Goal: Information Seeking & Learning: Check status

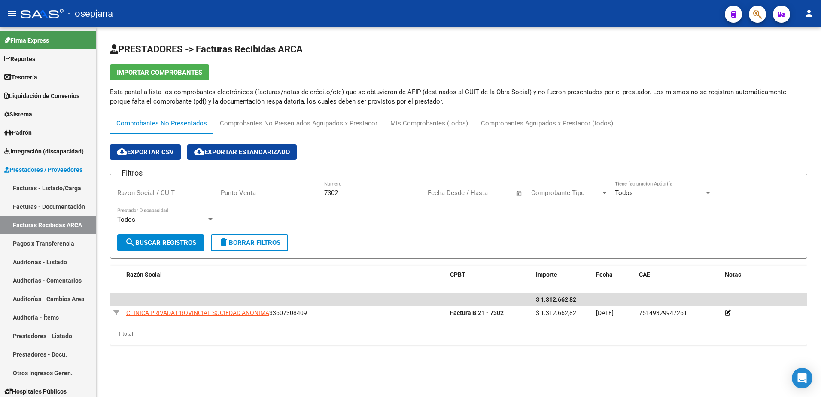
click at [322, 350] on div "cloud_download Exportar CSV cloud_download Exportar Estandarizado Filtros Razon…" at bounding box center [458, 242] width 697 height 217
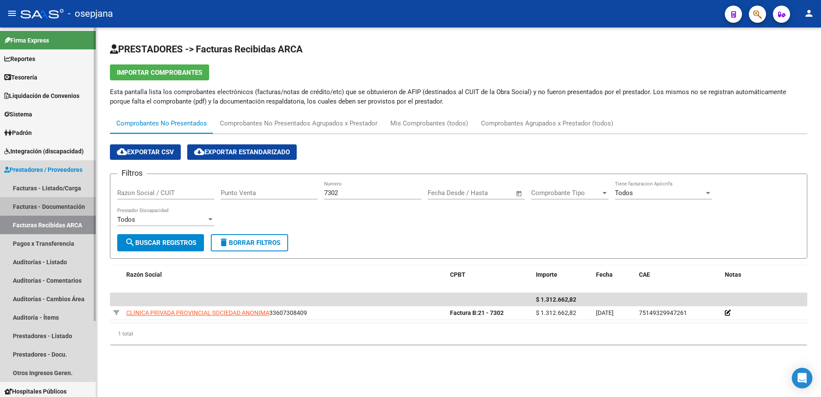
click at [59, 204] on link "Facturas - Documentación" at bounding box center [48, 206] width 96 height 18
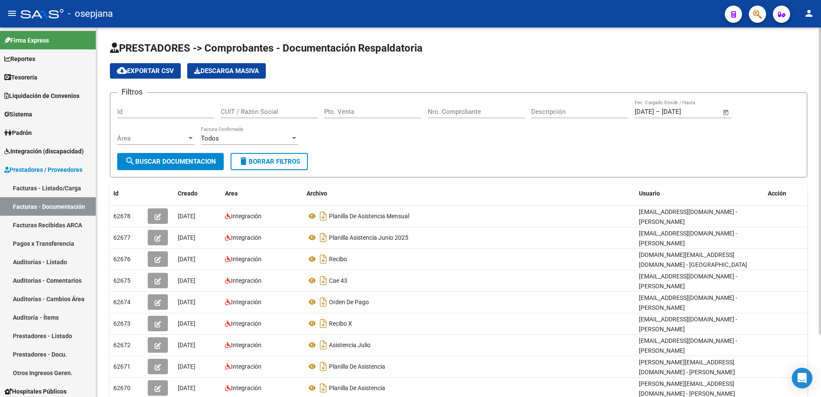
click at [297, 159] on span "delete Borrar Filtros" at bounding box center [269, 162] width 62 height 8
paste input "P33607308409"
click at [224, 109] on input "P33607308409" at bounding box center [269, 112] width 97 height 8
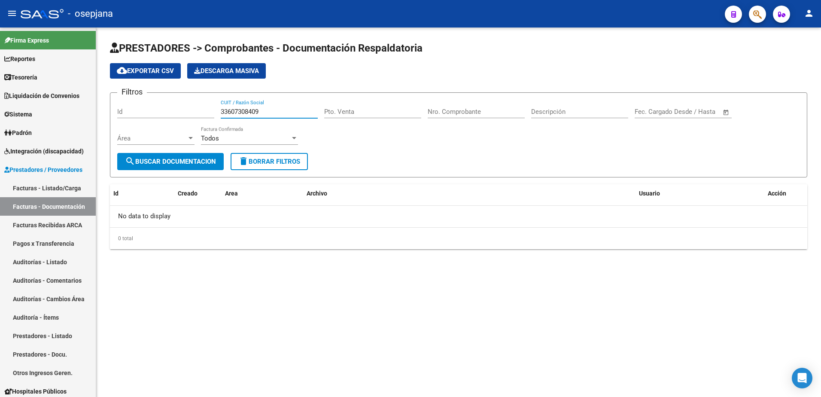
drag, startPoint x: 273, startPoint y: 111, endPoint x: 208, endPoint y: 106, distance: 64.6
click at [205, 105] on div "Filtros Id 33607308409 CUIT / Razón Social Pto. Venta Nro. Comprobante Descripc…" at bounding box center [458, 126] width 682 height 53
type input "33607308409"
click at [58, 191] on link "Facturas - Listado/Carga" at bounding box center [48, 188] width 96 height 18
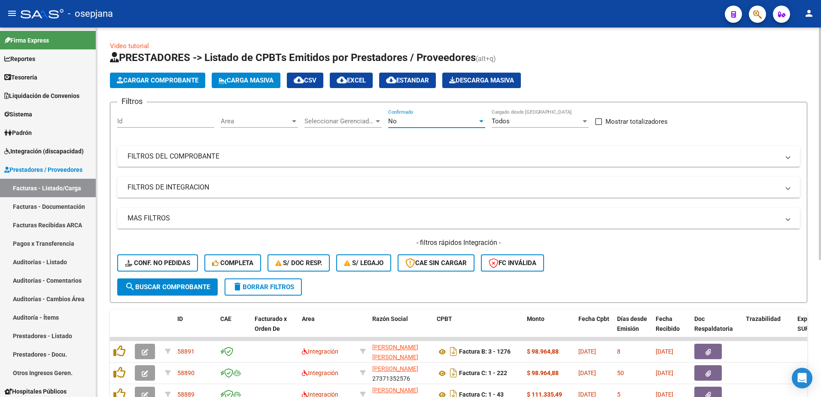
click at [434, 122] on div "No" at bounding box center [432, 121] width 89 height 8
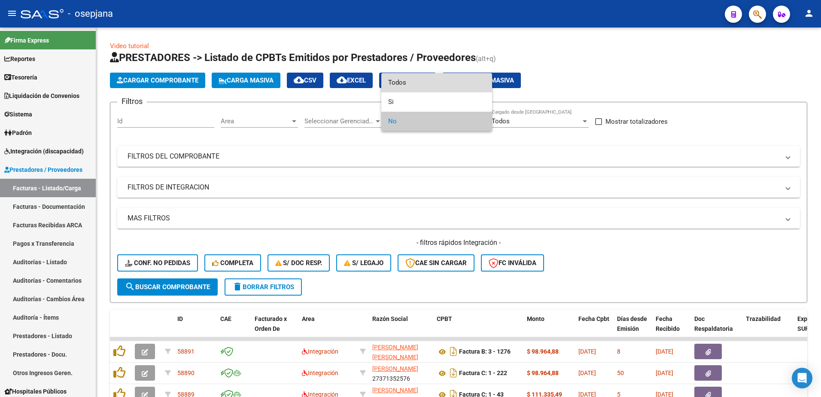
click at [428, 83] on span "Todos" at bounding box center [436, 82] width 97 height 19
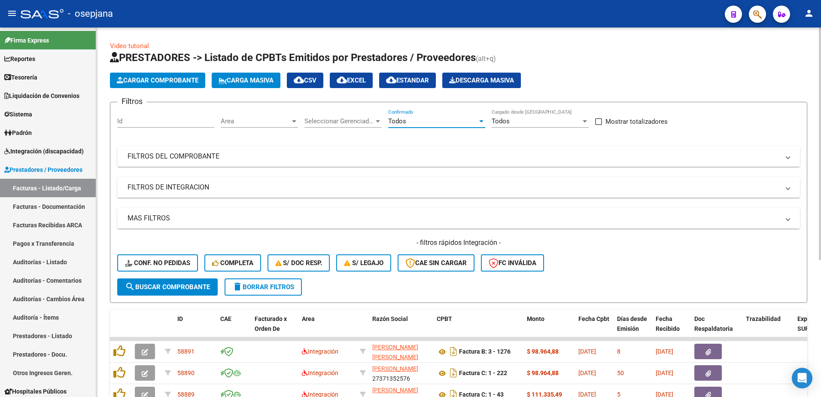
click at [334, 156] on mat-panel-title "FILTROS DEL COMPROBANTE" at bounding box center [453, 156] width 652 height 9
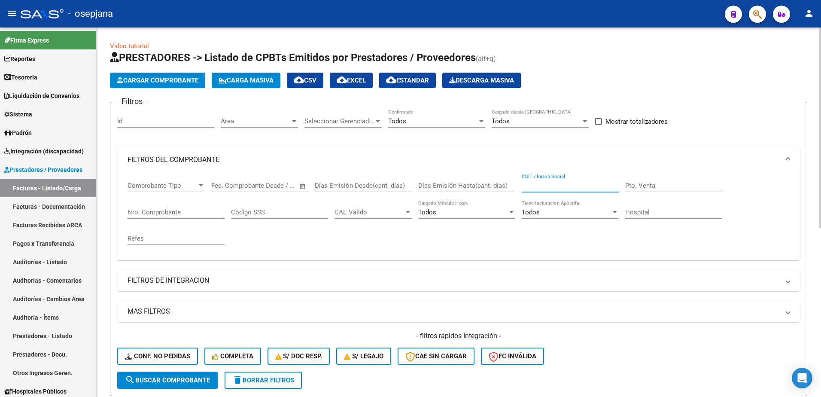
paste input "33607308409"
type input "33607308409"
click at [162, 382] on span "search Buscar Comprobante" at bounding box center [167, 380] width 85 height 8
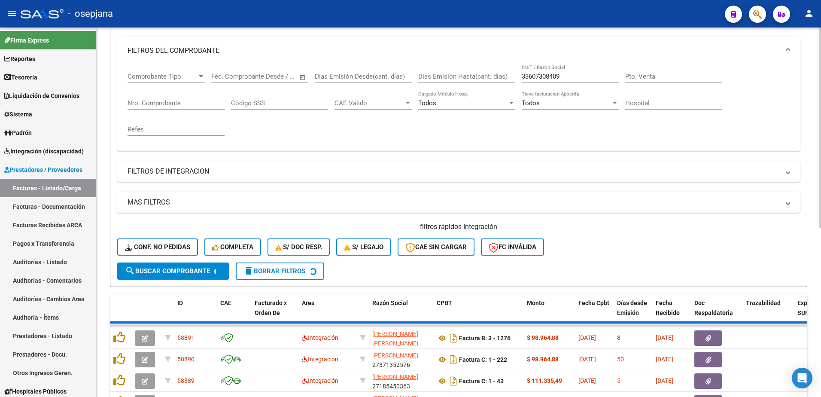
scroll to position [104, 0]
